Goal: Check status: Check status

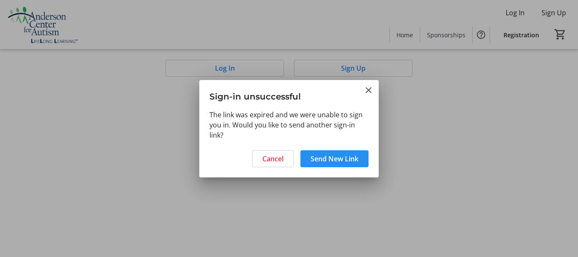
click at [340, 162] on span "Send New Link" at bounding box center [335, 159] width 48 height 10
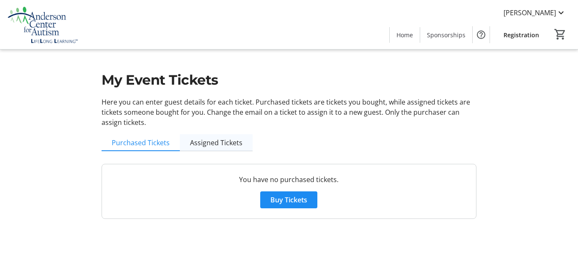
click at [226, 145] on span "Assigned Tickets" at bounding box center [216, 142] width 52 height 7
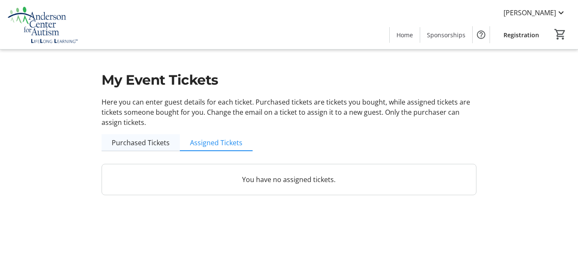
click at [155, 140] on span "Purchased Tickets" at bounding box center [141, 142] width 58 height 7
